Goal: Transaction & Acquisition: Purchase product/service

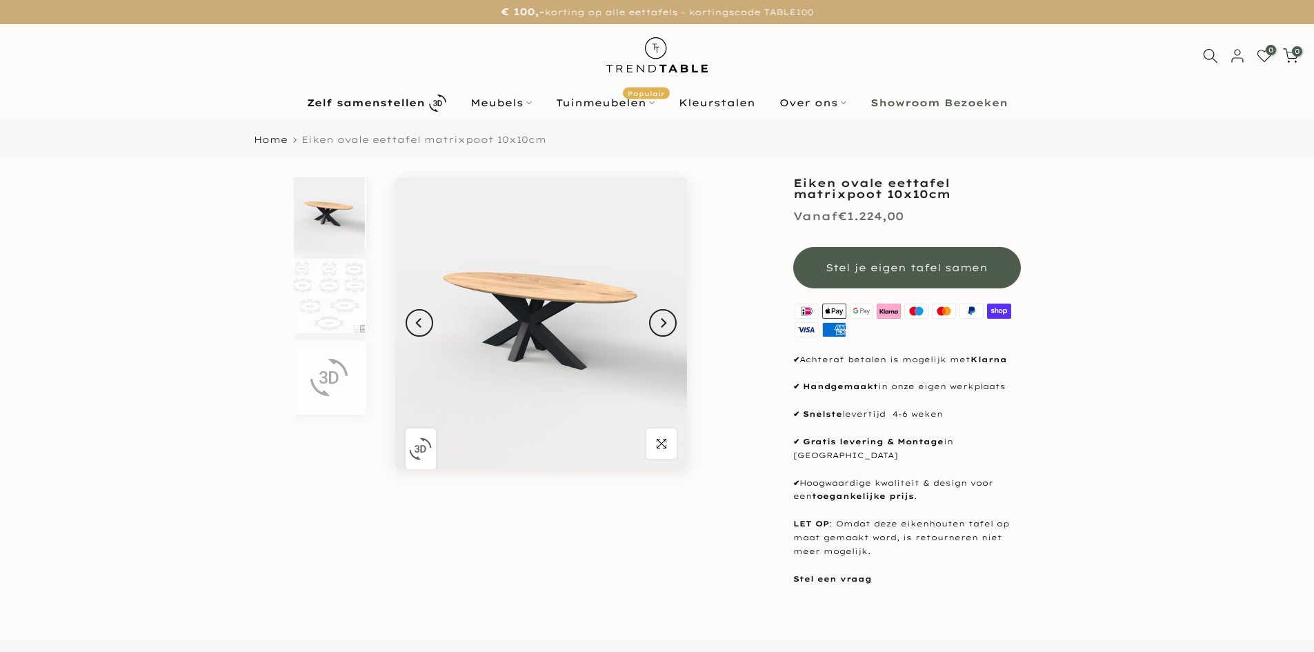
scroll to position [69, 0]
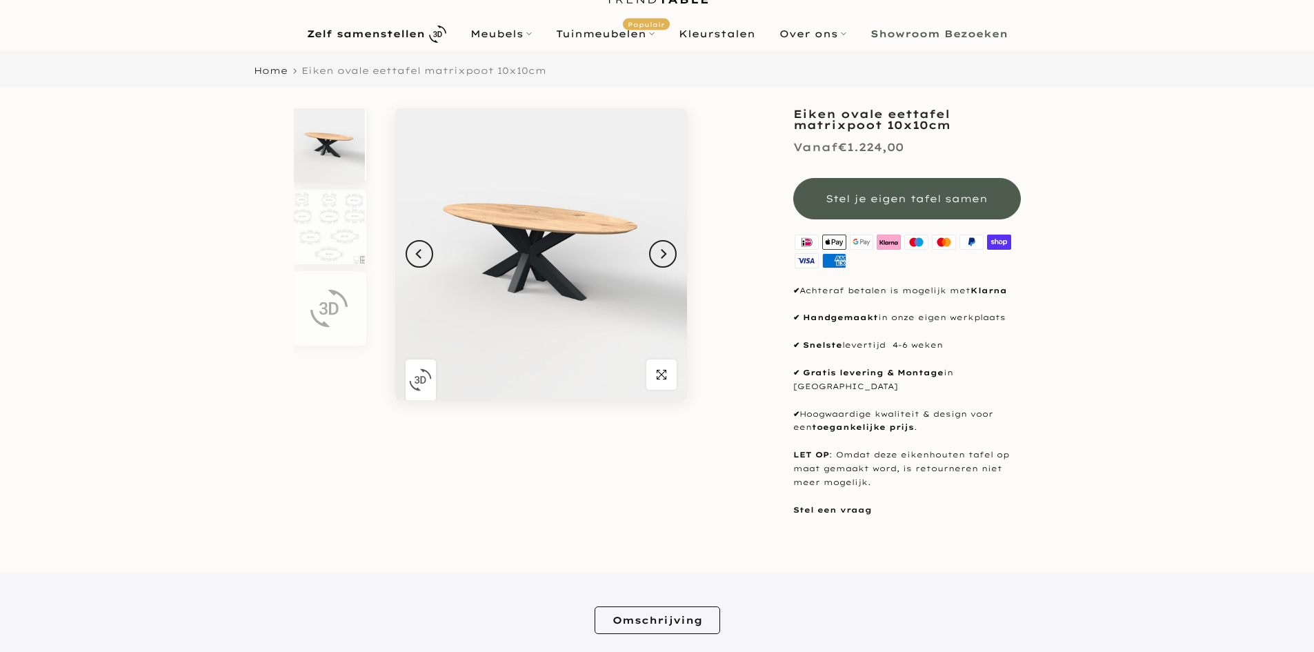
click at [967, 202] on span "Stel je eigen tafel samen" at bounding box center [907, 198] width 162 height 12
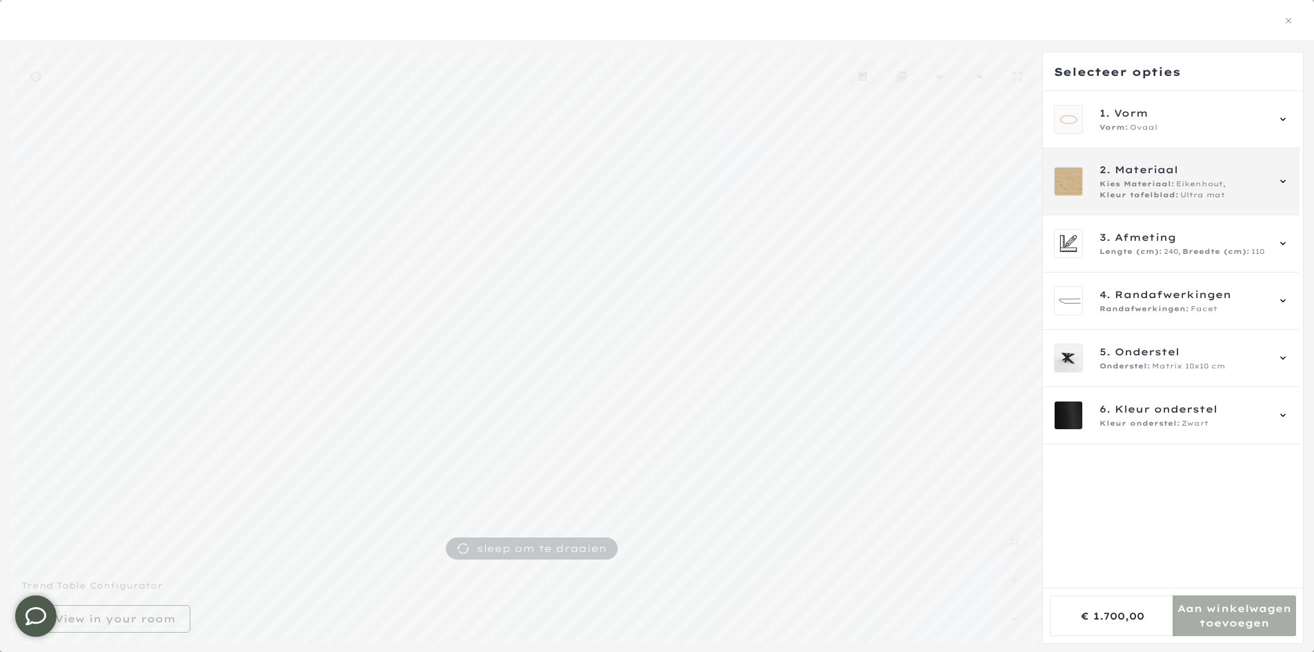
scroll to position [67, 0]
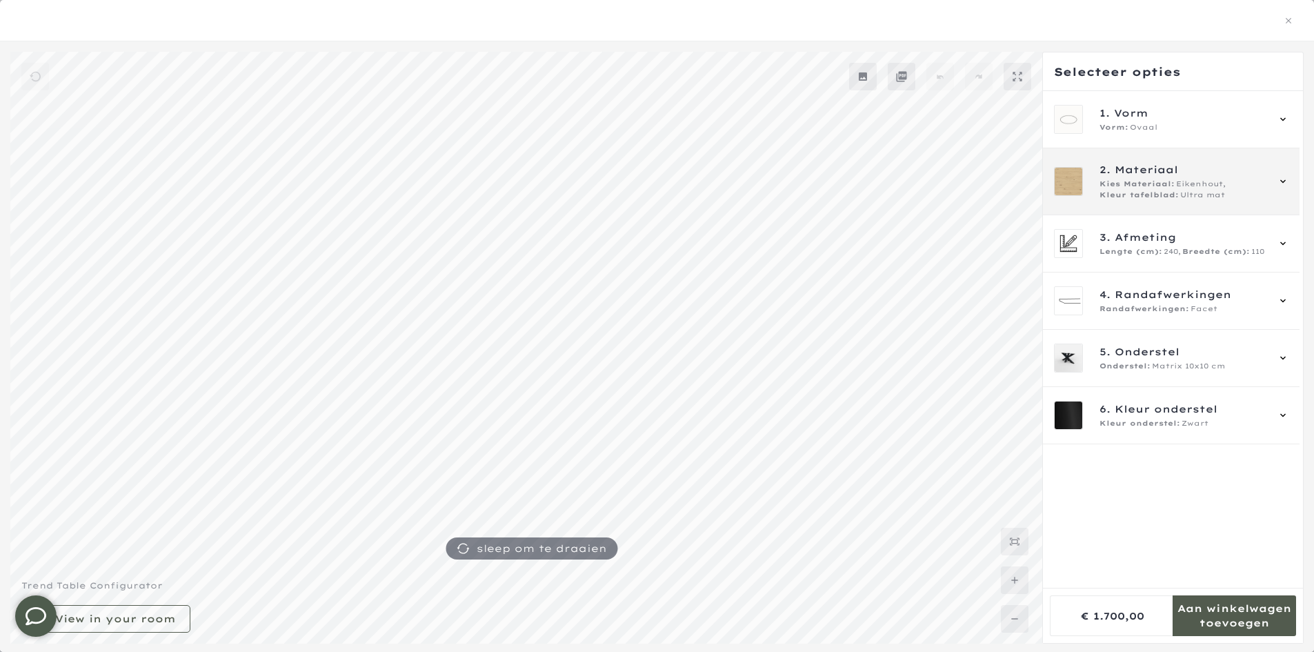
click at [1189, 187] on span "Eikenhout," at bounding box center [1201, 184] width 50 height 11
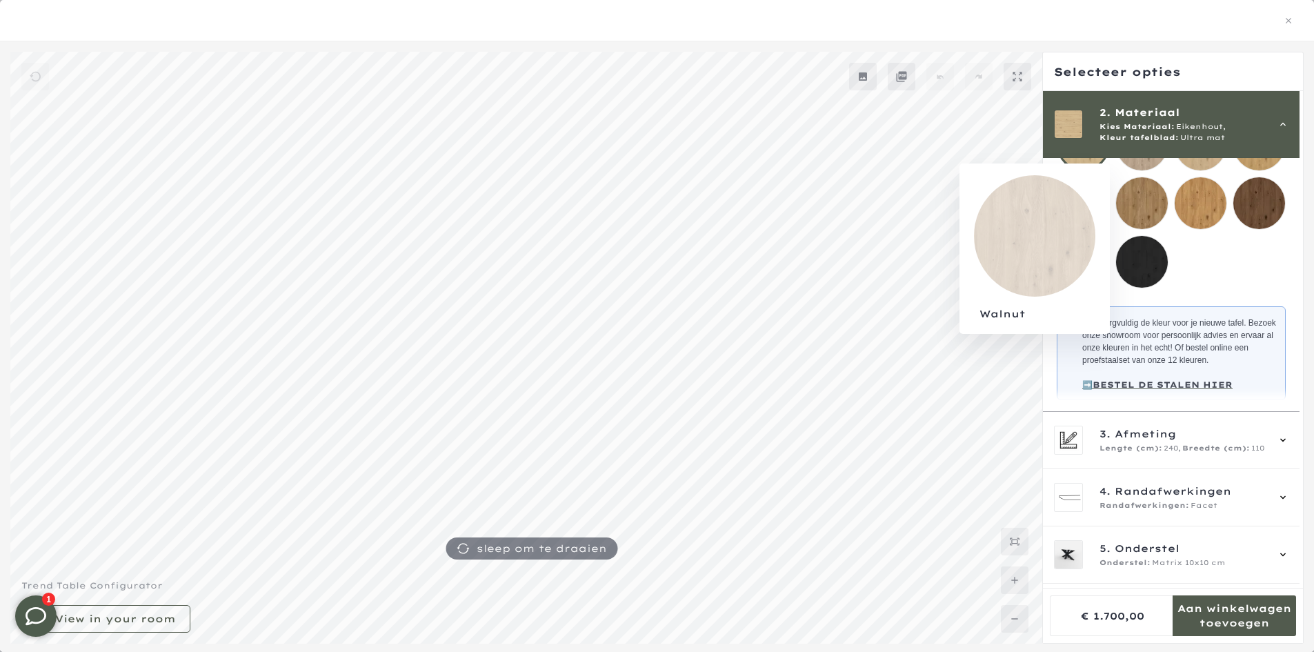
scroll to position [283, 0]
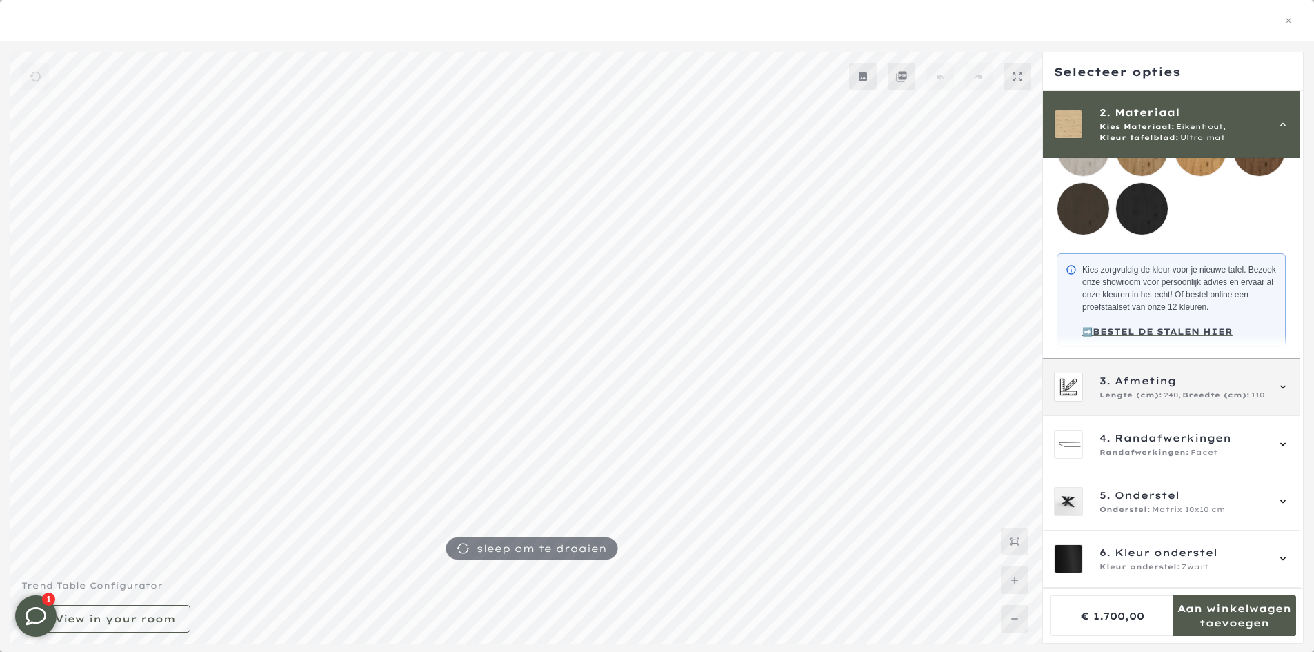
click at [1214, 388] on div "3. Afmeting Lengte (cm): 240, Breedte (cm): 110" at bounding box center [1183, 387] width 167 height 28
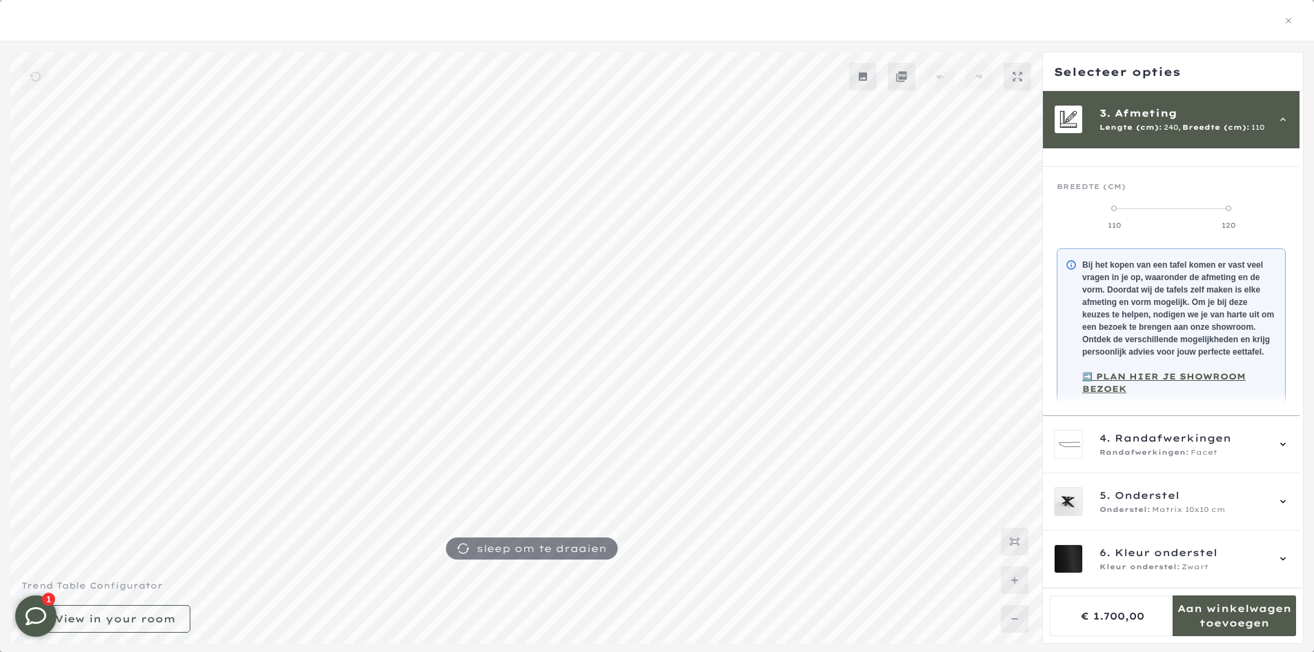
scroll to position [196, 0]
click at [1167, 452] on span "Randafwerkingen:" at bounding box center [1145, 452] width 90 height 11
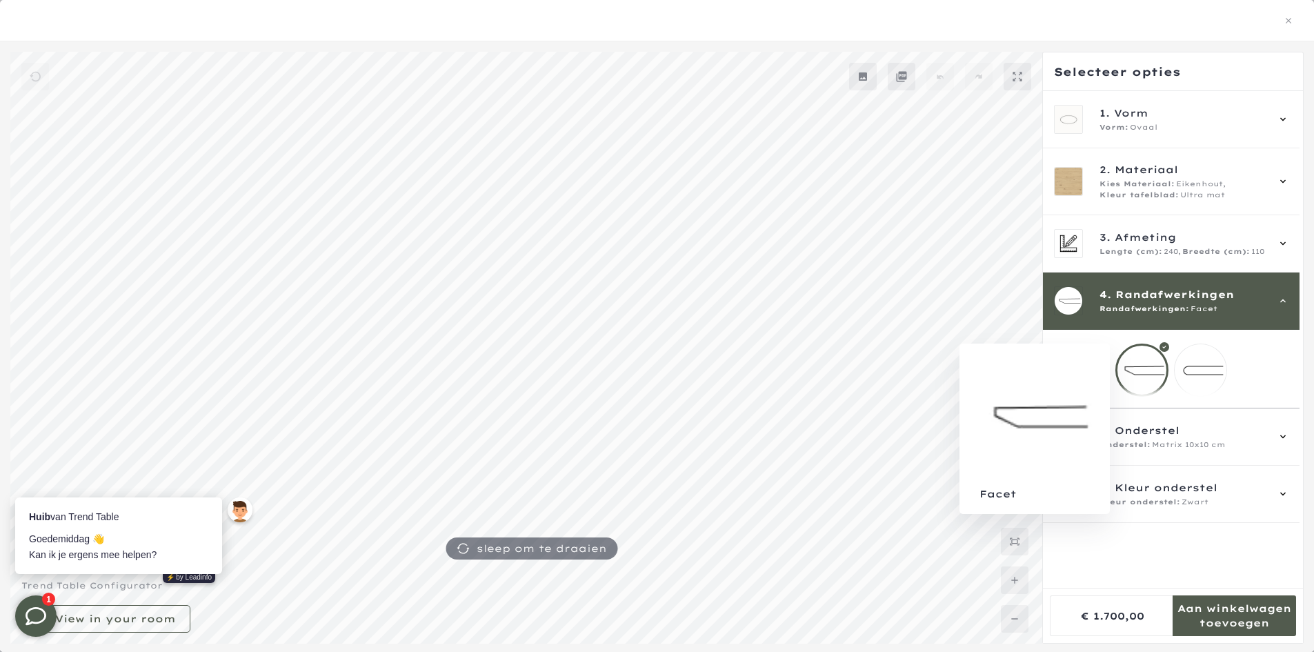
scroll to position [0, 0]
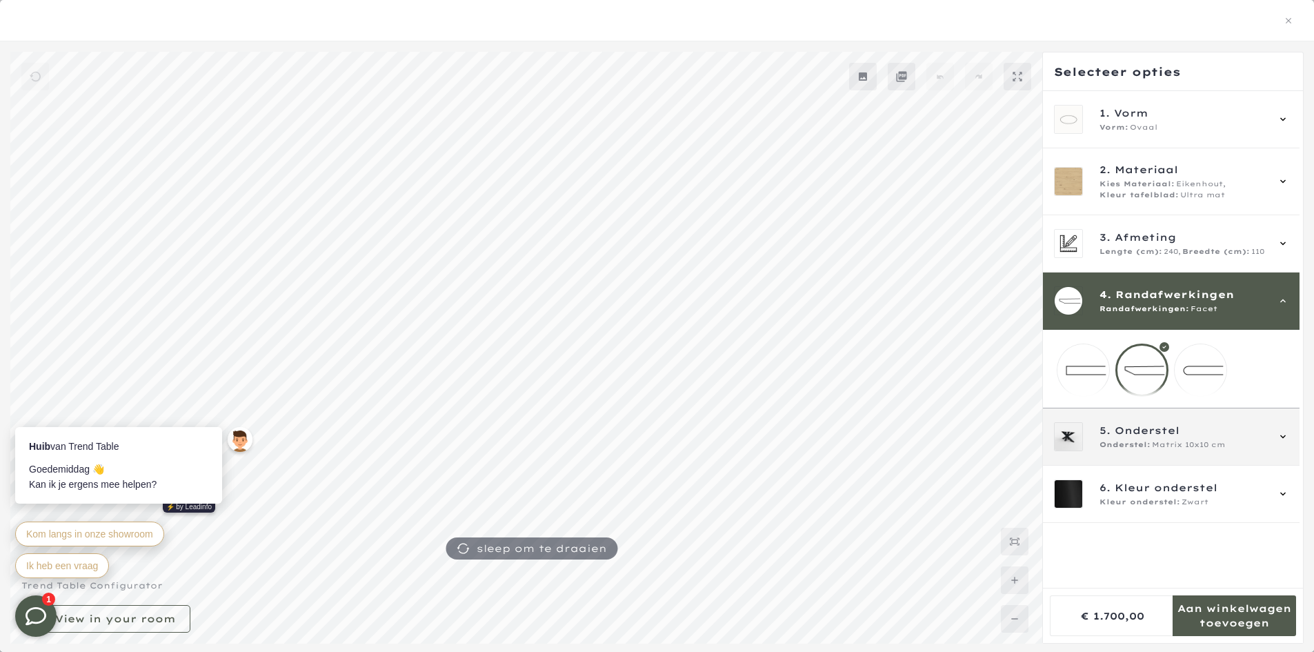
click at [1155, 438] on span "Onderstel" at bounding box center [1147, 430] width 65 height 15
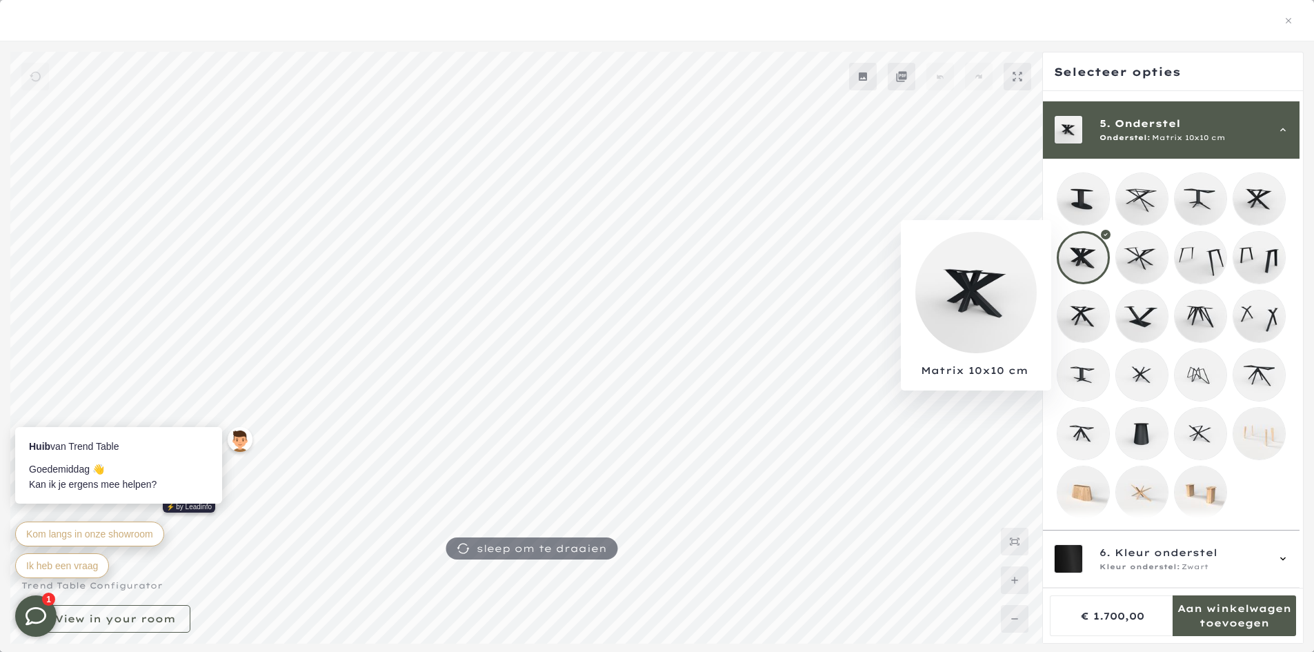
scroll to position [67, 0]
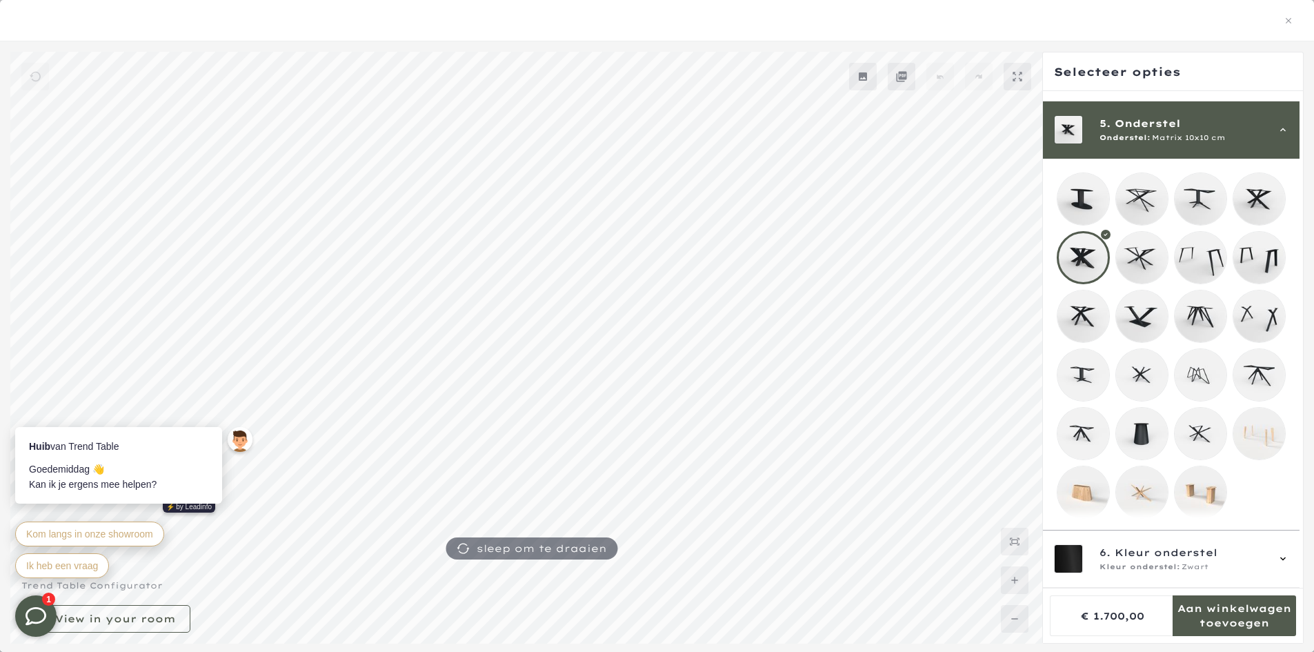
click at [1280, 115] on div "5. Onderstel Onderstel: Matrix 10x10 cm" at bounding box center [1171, 129] width 235 height 29
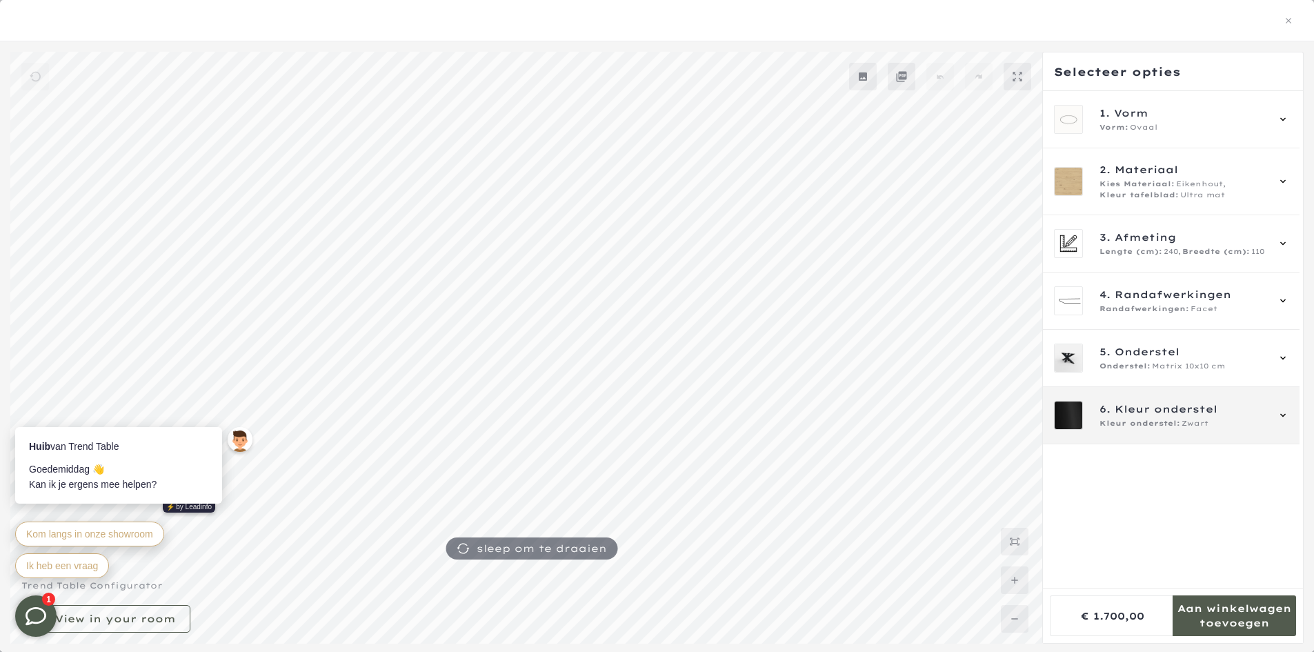
click at [1207, 399] on div "6. Kleur onderstel Kleur onderstel: Zwart" at bounding box center [1171, 415] width 257 height 57
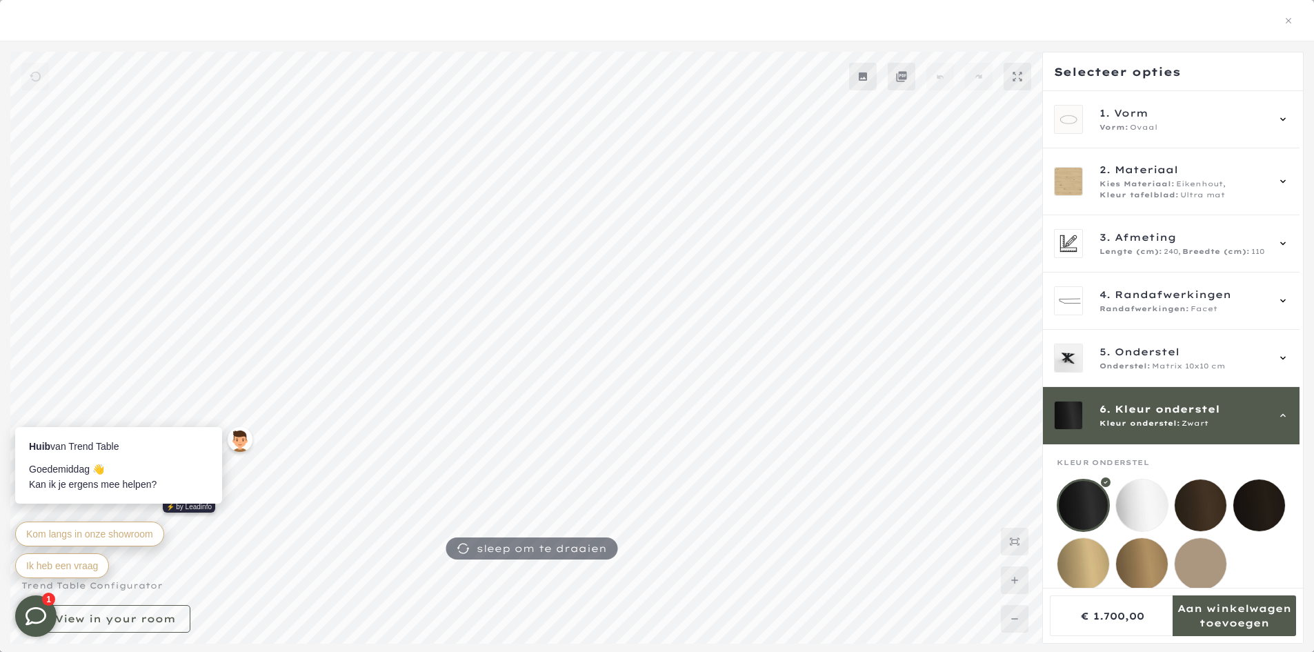
scroll to position [25, 0]
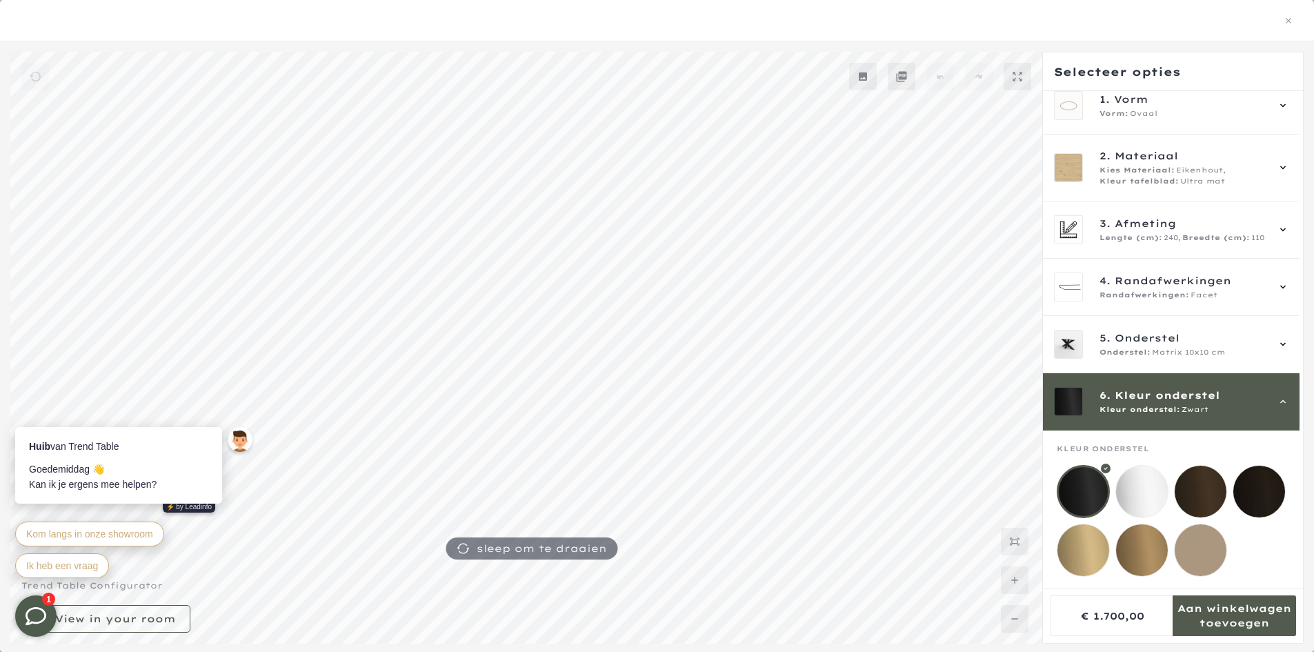
click at [1215, 404] on div "Kleur onderstel: Zwart" at bounding box center [1183, 409] width 167 height 11
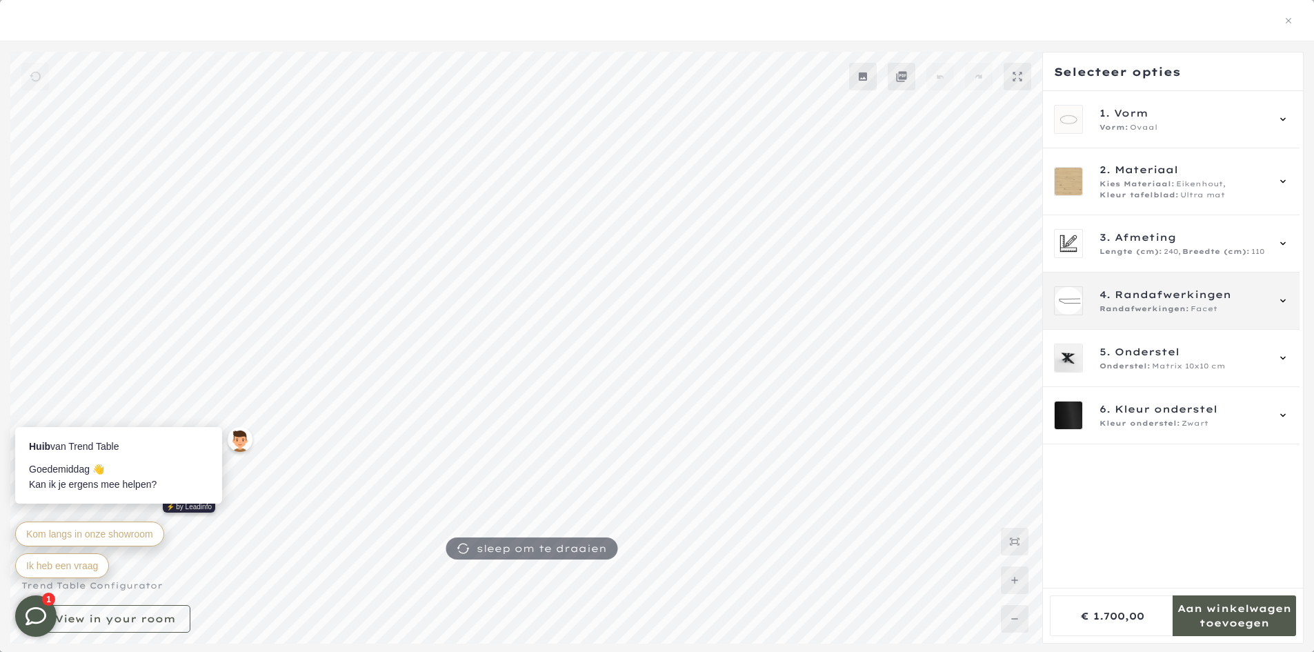
scroll to position [343, 0]
